Goal: Task Accomplishment & Management: Complete application form

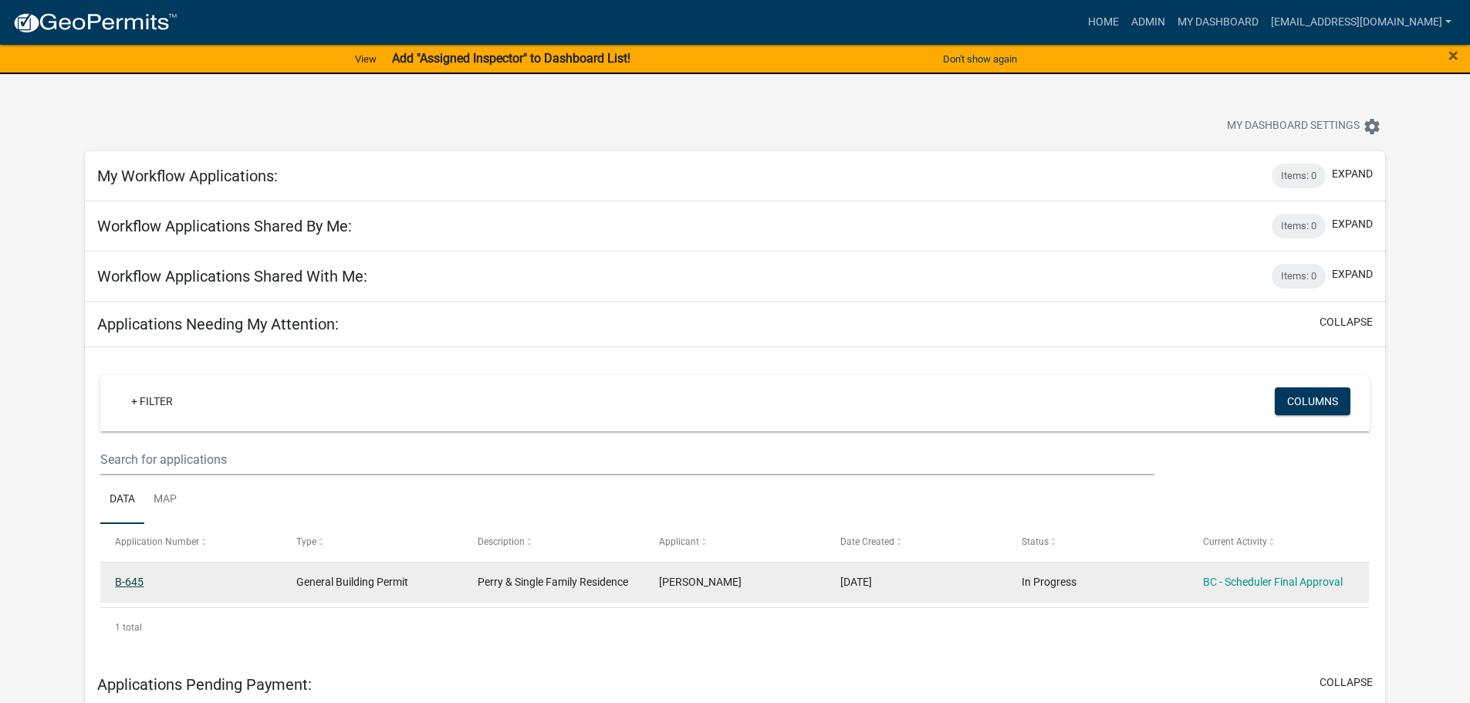
click at [126, 579] on link "B-645" at bounding box center [129, 582] width 29 height 12
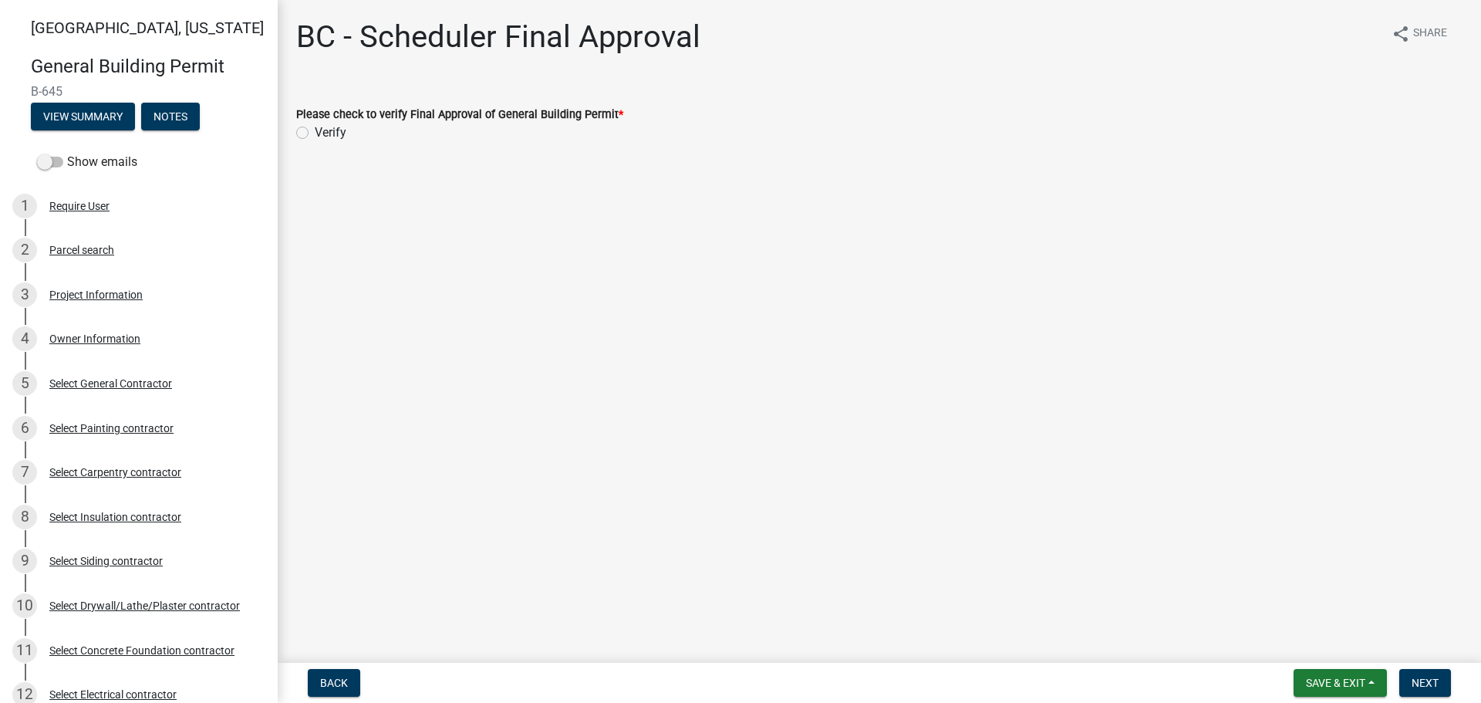
click at [315, 133] on label "Verify" at bounding box center [331, 132] width 32 height 19
click at [315, 133] on input "Verify" at bounding box center [320, 128] width 10 height 10
radio input "true"
click at [1425, 679] on span "Next" at bounding box center [1425, 683] width 27 height 12
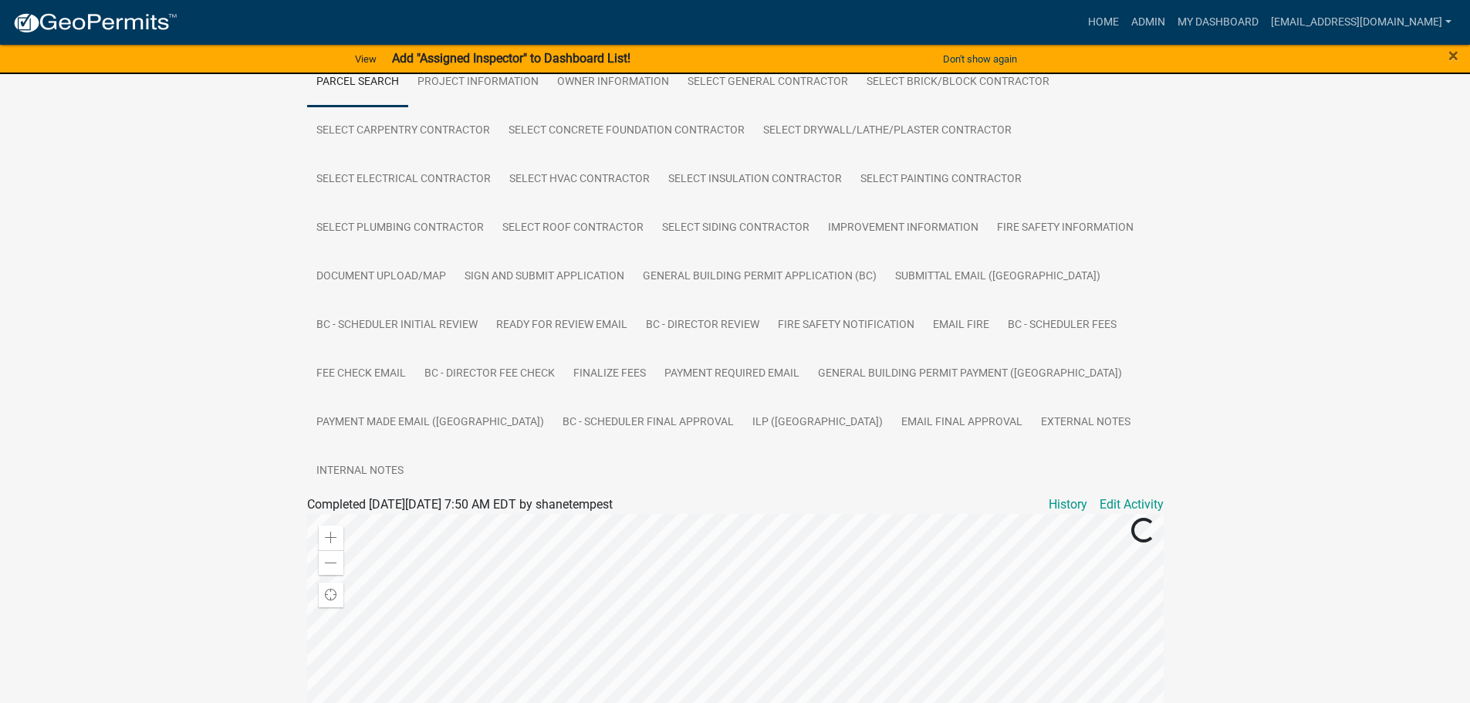
scroll to position [309, 0]
click at [381, 281] on link "Document Upload/Map" at bounding box center [381, 276] width 148 height 49
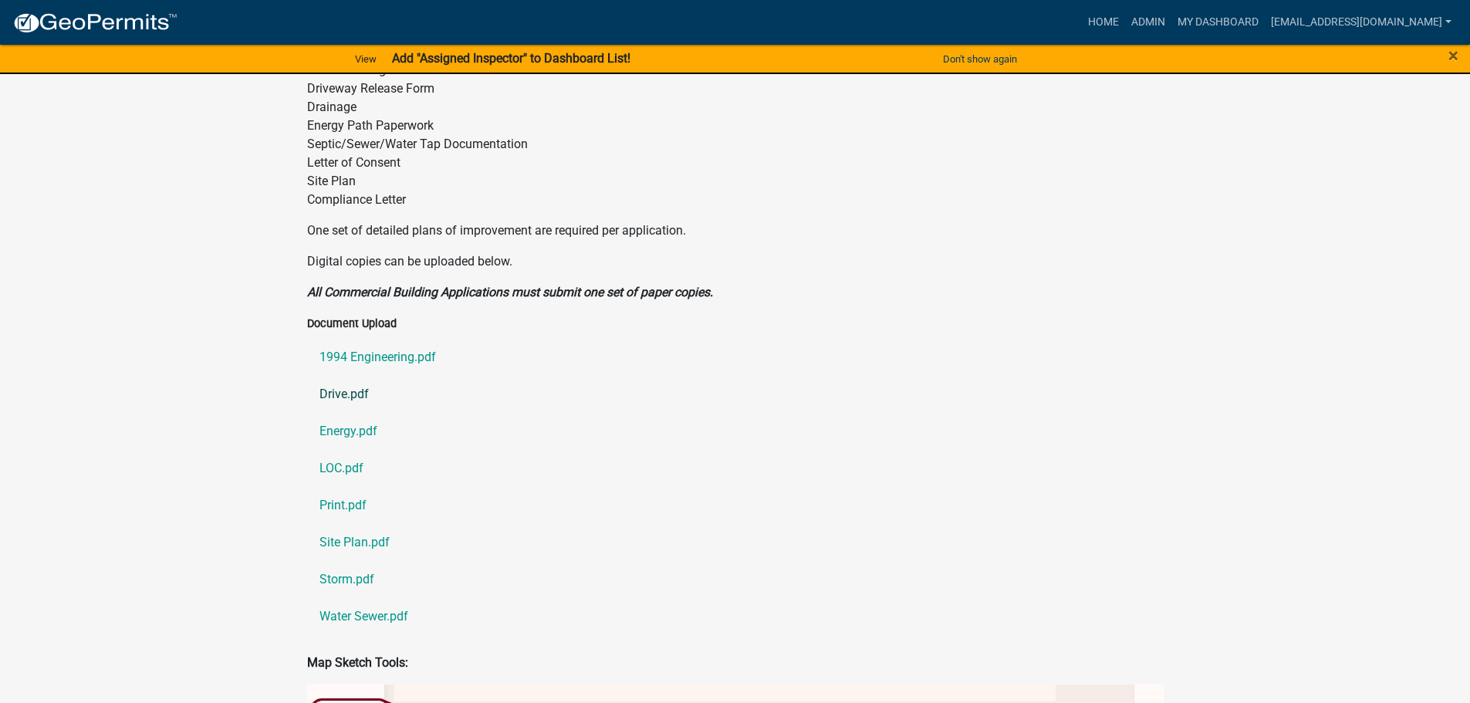
scroll to position [849, 0]
click at [387, 337] on link "1994 Engineering.pdf" at bounding box center [735, 355] width 856 height 37
click at [339, 374] on link "Drive.pdf" at bounding box center [735, 392] width 856 height 37
click at [341, 411] on link "Energy.pdf" at bounding box center [735, 429] width 856 height 37
click at [339, 448] on link "LOC.pdf" at bounding box center [735, 466] width 856 height 37
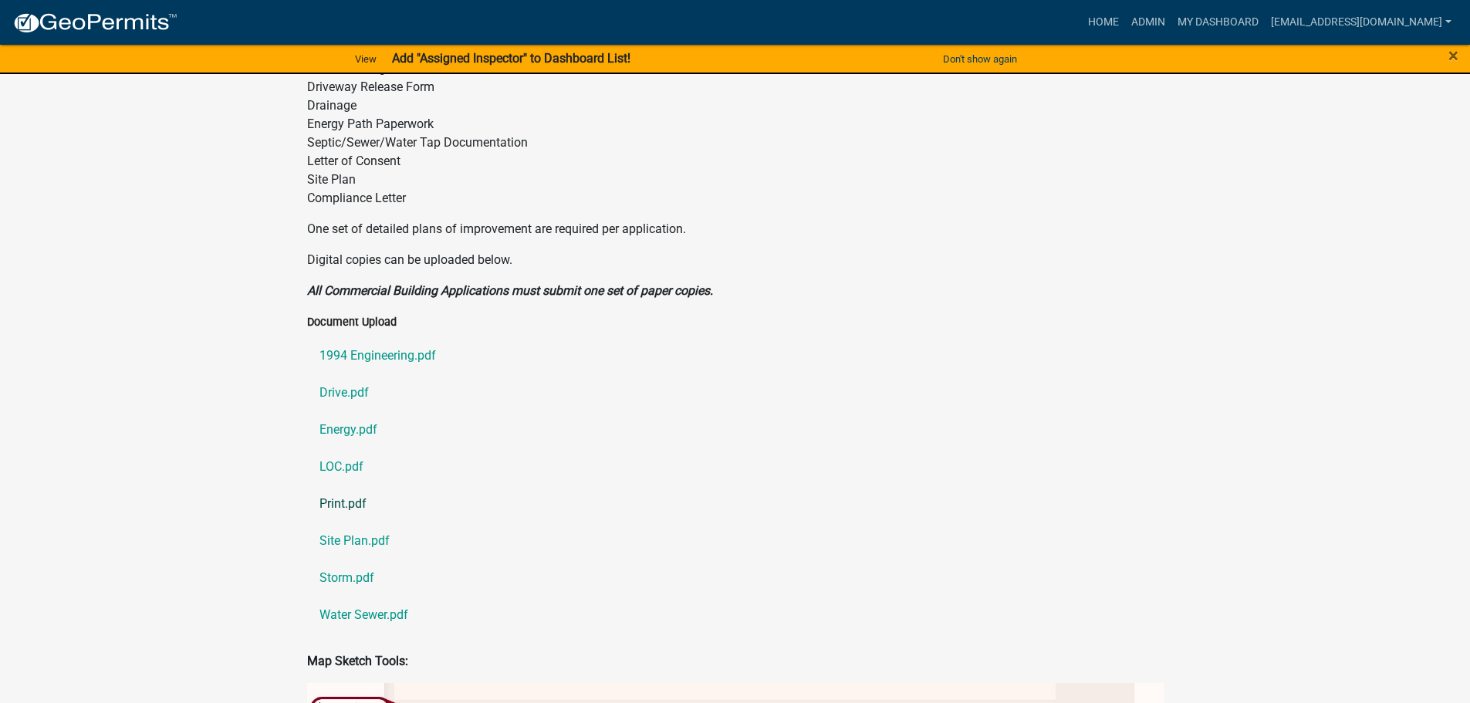
click at [344, 485] on link "Print.pdf" at bounding box center [735, 503] width 856 height 37
click at [368, 522] on link "Site Plan.pdf" at bounding box center [735, 540] width 856 height 37
click at [341, 559] on link "Storm.pdf" at bounding box center [735, 577] width 856 height 37
click at [367, 596] on link "Water Sewer.pdf" at bounding box center [735, 614] width 856 height 37
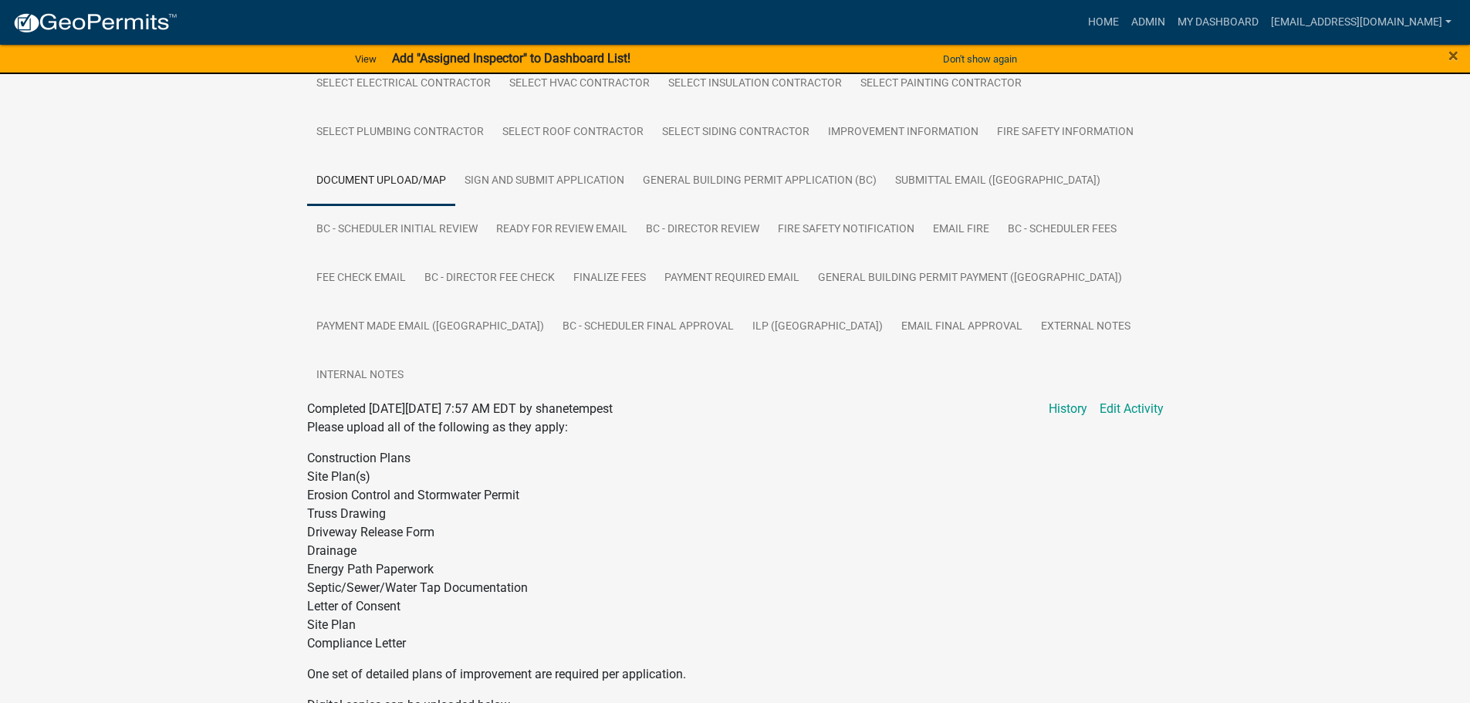
scroll to position [386, 0]
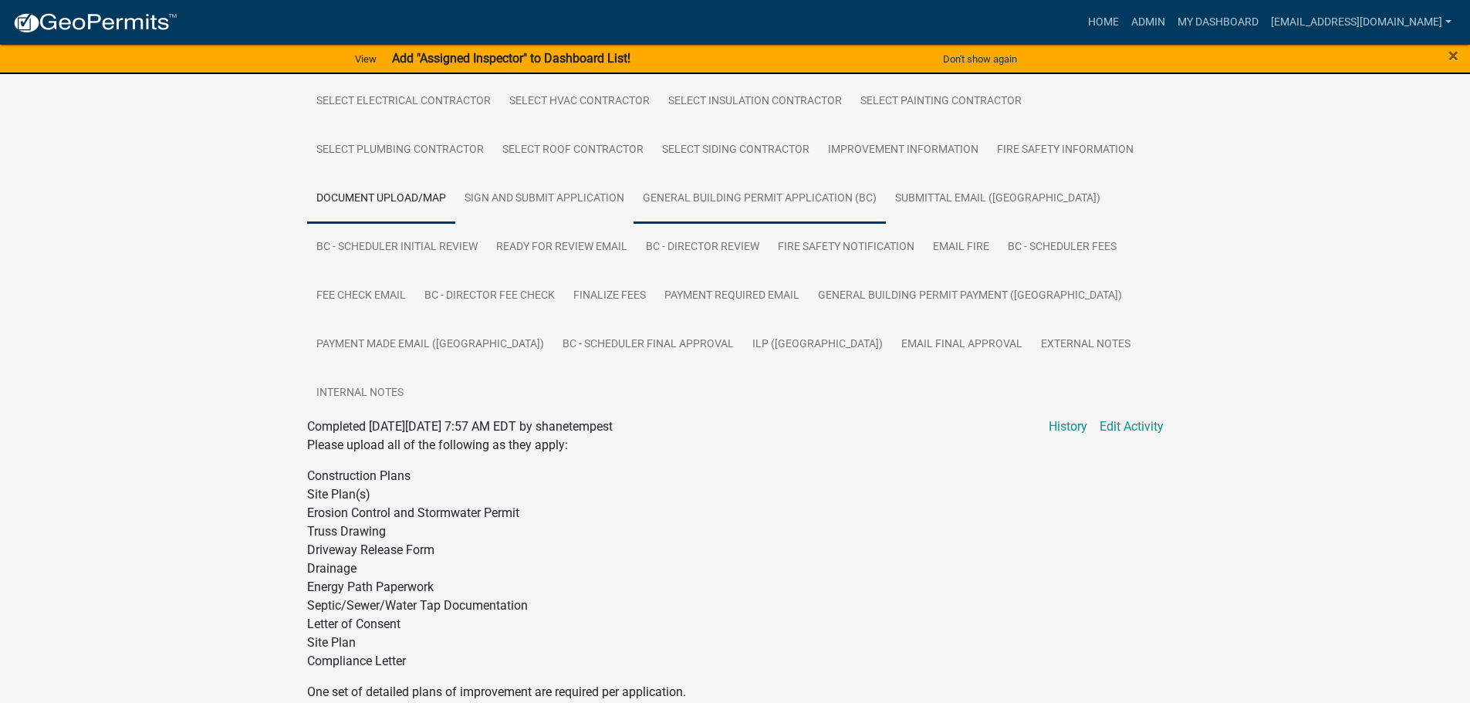
click at [718, 199] on link "General Building Permit Application (BC)" at bounding box center [759, 198] width 252 height 49
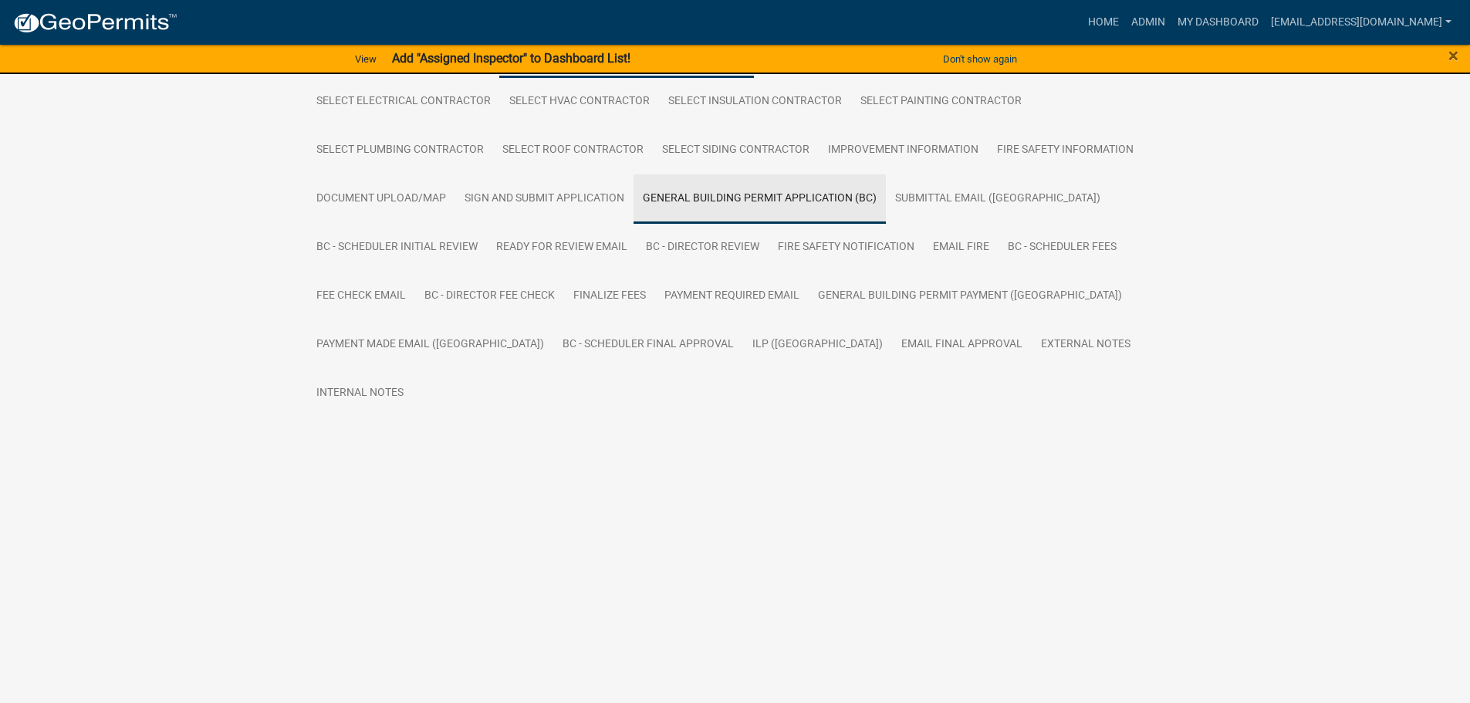
scroll to position [154, 0]
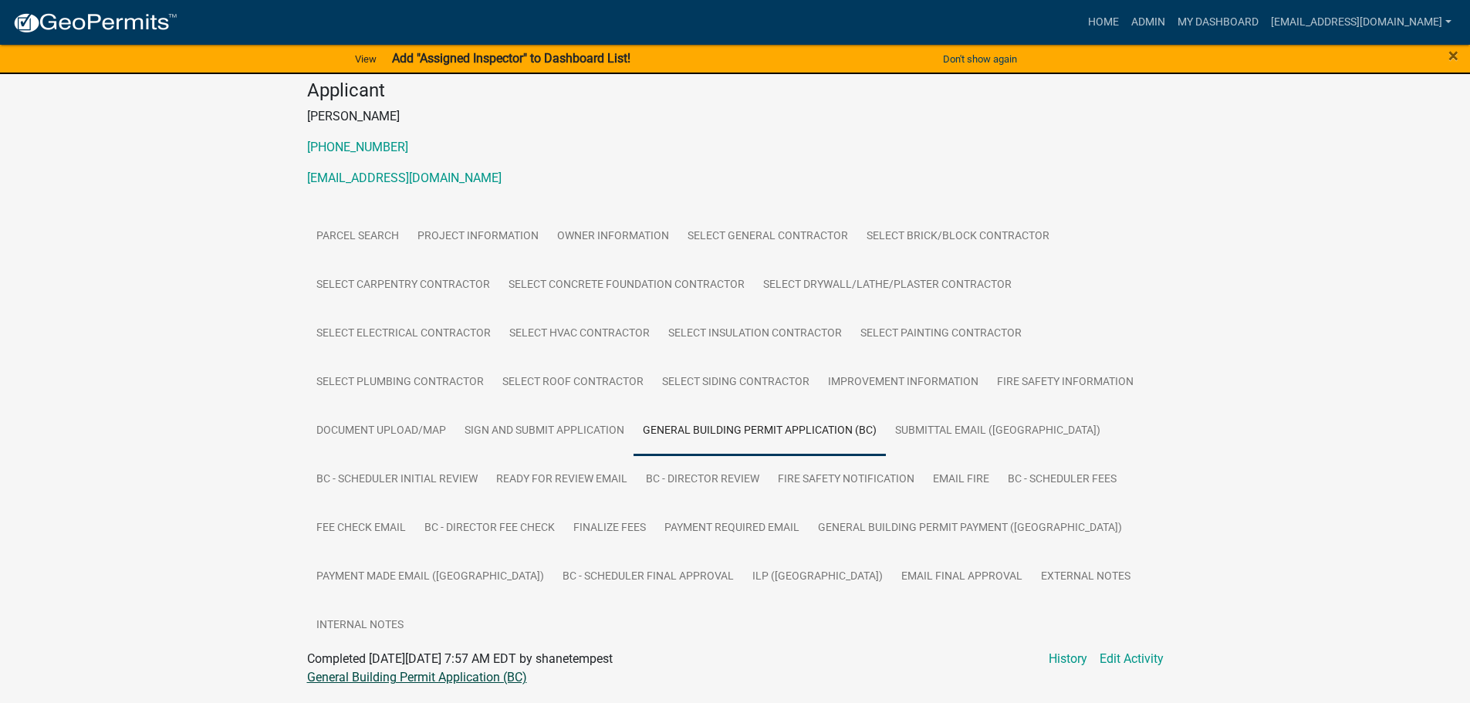
click at [392, 670] on link "General Building Permit Application (BC)" at bounding box center [417, 677] width 220 height 15
click at [743, 576] on link "ILP ([GEOGRAPHIC_DATA])" at bounding box center [817, 576] width 149 height 49
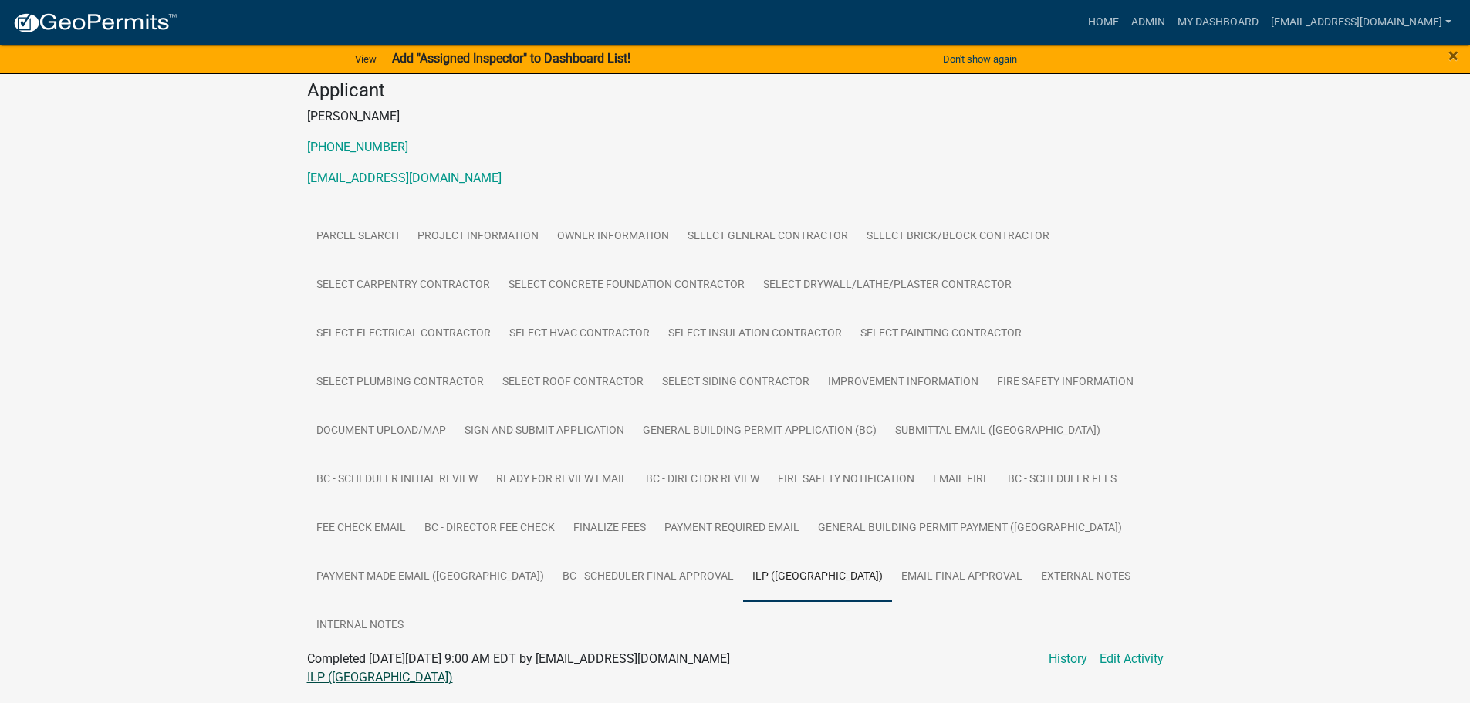
click at [329, 670] on link "ILP ([GEOGRAPHIC_DATA])" at bounding box center [380, 677] width 146 height 15
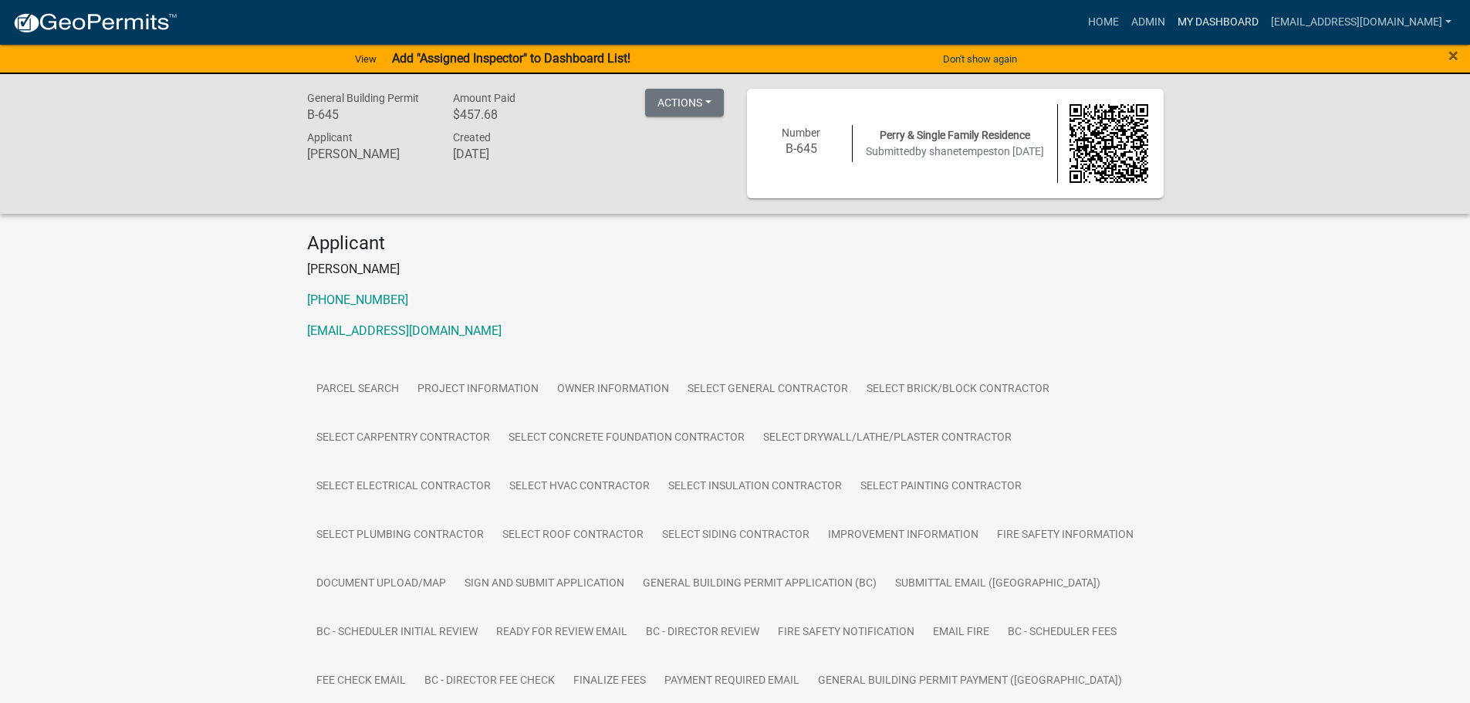
scroll to position [0, 0]
click at [1207, 16] on link "My Dashboard" at bounding box center [1217, 22] width 93 height 29
